Goal: Task Accomplishment & Management: Complete application form

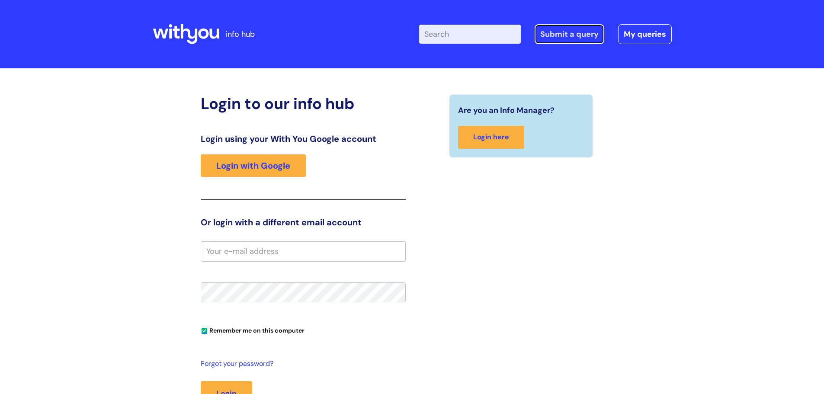
click at [575, 32] on link "Submit a query" at bounding box center [570, 34] width 70 height 20
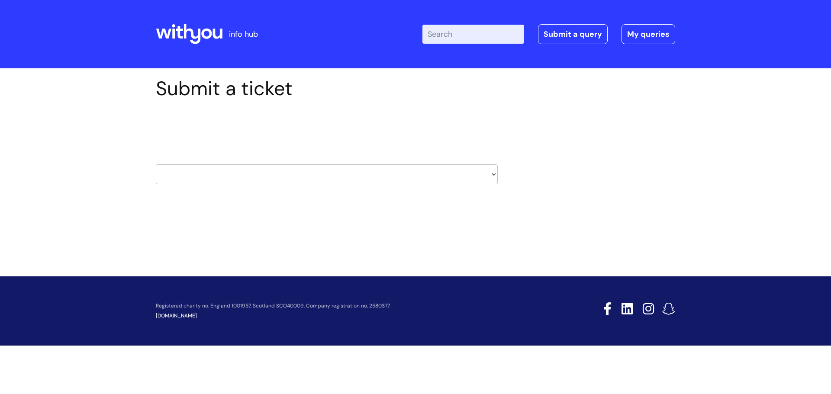
click at [493, 173] on select "HR / People IT and Support Clinical Drug Alerts Finance Accounts Data Support T…" at bounding box center [327, 174] width 342 height 20
select select "learning_and_development"
click at [156, 164] on select "HR / People IT and Support Clinical Drug Alerts Finance Accounts Data Support T…" at bounding box center [327, 174] width 342 height 20
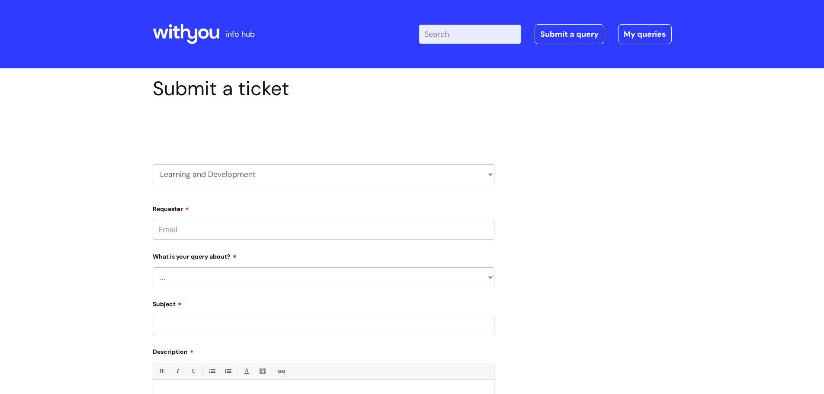
click at [188, 231] on input "Requester" at bounding box center [324, 230] width 342 height 20
type input "sarah.parkes@wearewithyou.org.uk"
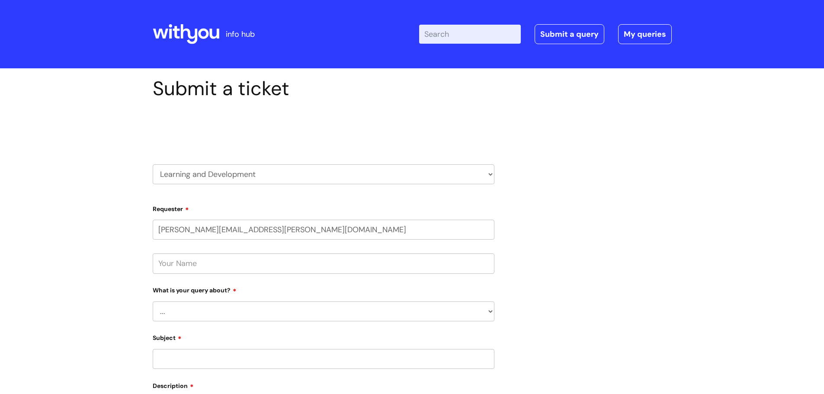
click at [166, 264] on input "text" at bounding box center [324, 264] width 342 height 20
type input "Sarah Parkes"
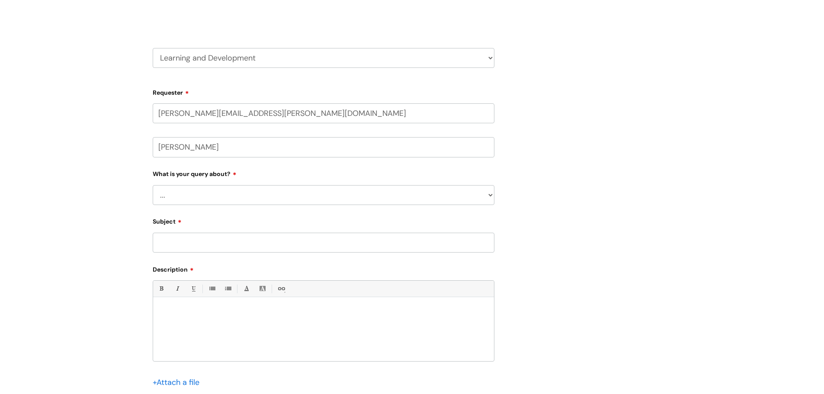
scroll to position [130, 0]
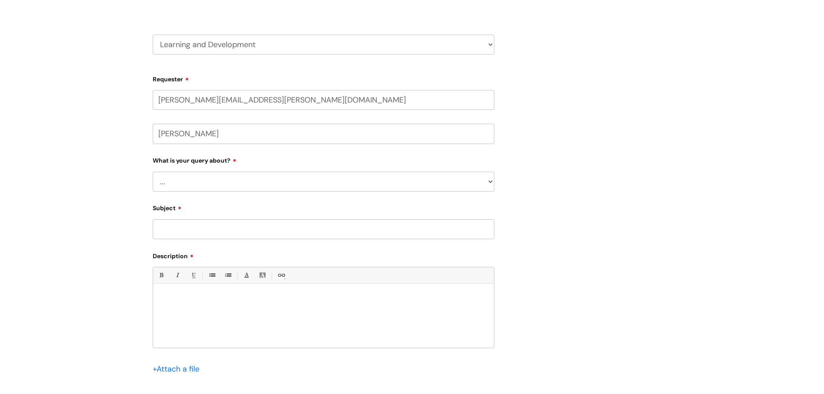
click at [177, 183] on select "... Question about a training course or session booking Ask about apprenticeshi…" at bounding box center [324, 182] width 342 height 20
select select "Something else / not listed here"
click at [153, 172] on select "... Question about a training course or session booking Ask about apprenticeshi…" at bounding box center [324, 182] width 342 height 20
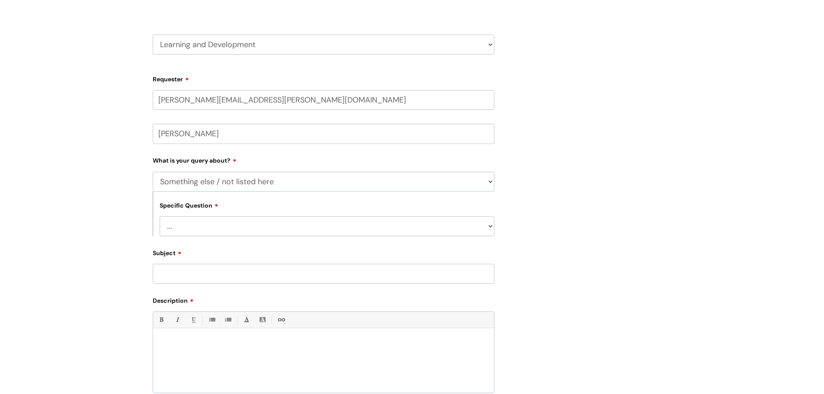
click at [177, 230] on select "... Other" at bounding box center [327, 226] width 335 height 20
click at [178, 223] on select "... Other" at bounding box center [327, 226] width 335 height 20
click at [160, 216] on select "... Other" at bounding box center [327, 226] width 335 height 20
drag, startPoint x: 180, startPoint y: 230, endPoint x: 179, endPoint y: 235, distance: 5.4
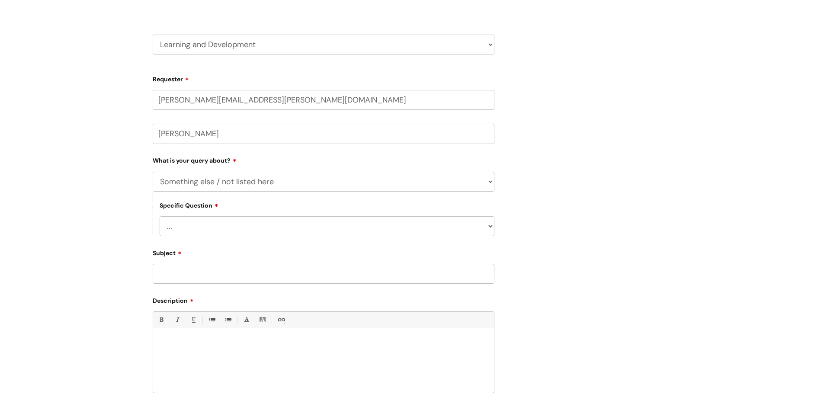
click at [180, 230] on select "... Other" at bounding box center [327, 226] width 335 height 20
select select "Other"
click at [160, 216] on select "... Other" at bounding box center [327, 226] width 335 height 20
click at [171, 275] on input "Subject" at bounding box center [324, 274] width 342 height 20
type input "Volunteer Reports"
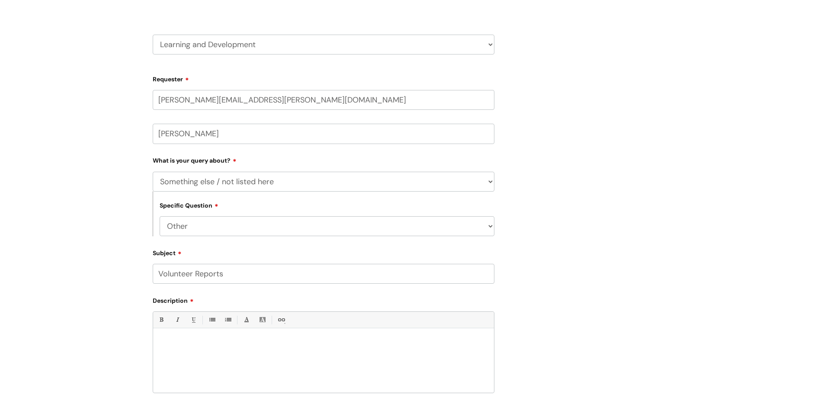
click at [169, 344] on p at bounding box center [324, 344] width 328 height 8
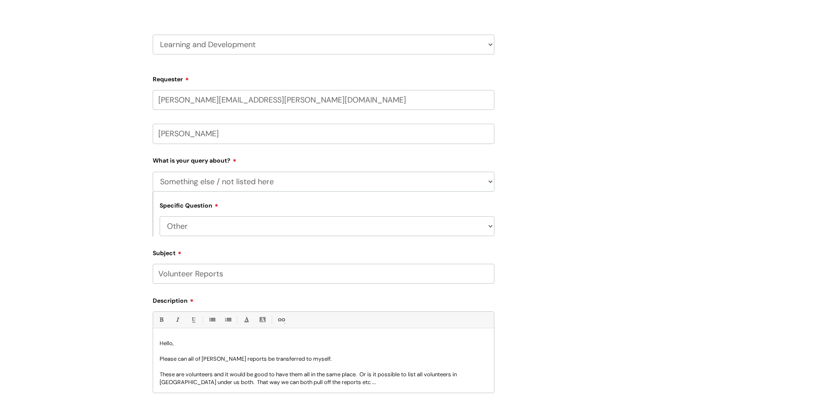
click at [345, 379] on p "These are volunteers and it would be good to have them all in the same place. O…" at bounding box center [324, 379] width 328 height 16
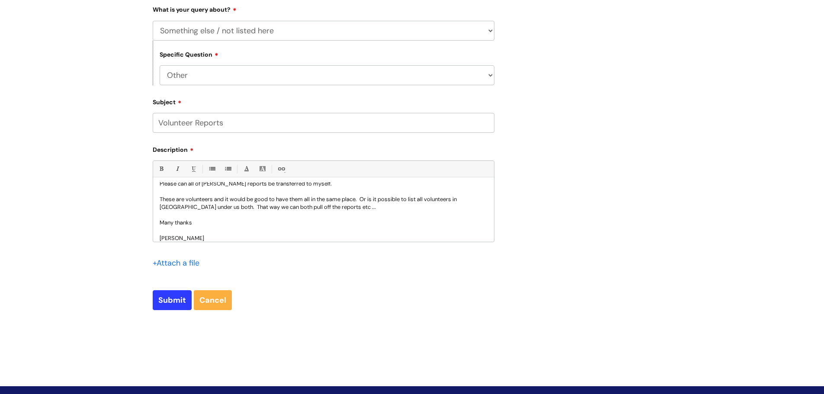
scroll to position [303, 0]
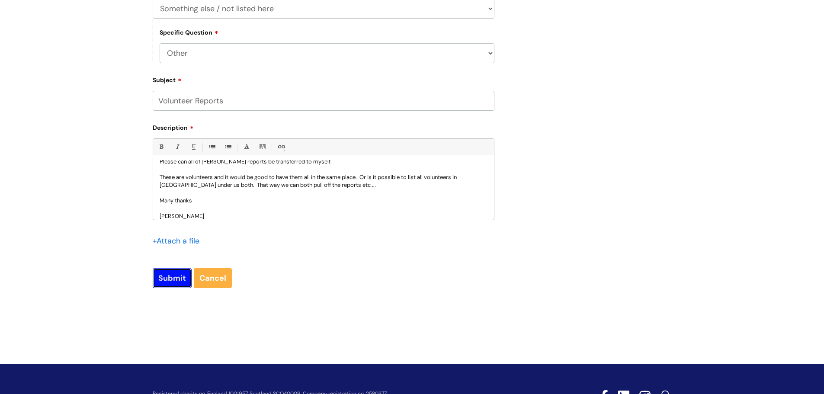
click at [163, 281] on input "Submit" at bounding box center [172, 278] width 39 height 20
type input "Please Wait..."
